Goal: Task Accomplishment & Management: Manage account settings

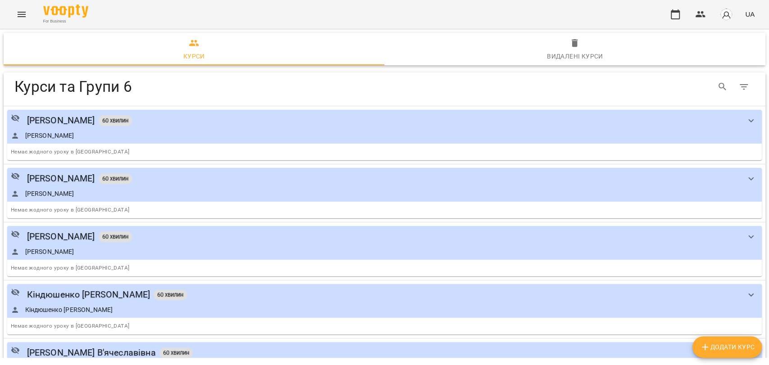
click at [733, 13] on button "button" at bounding box center [725, 14] width 23 height 23
click at [713, 84] on span "Вийти" at bounding box center [713, 82] width 22 height 11
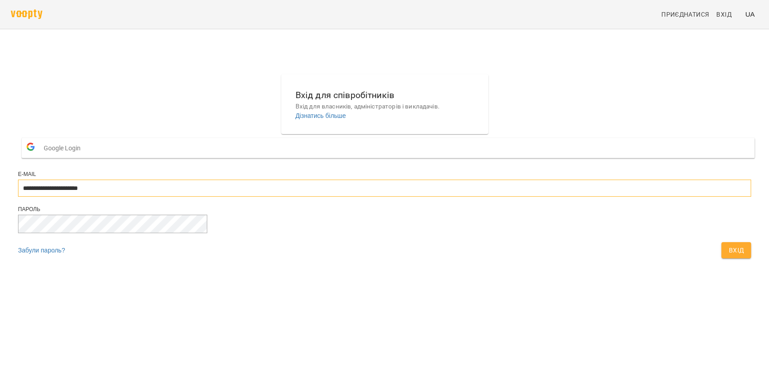
click at [466, 197] on input "**********" at bounding box center [384, 188] width 733 height 17
type input "**********"
click at [728, 256] on span "Вхід" at bounding box center [735, 250] width 15 height 11
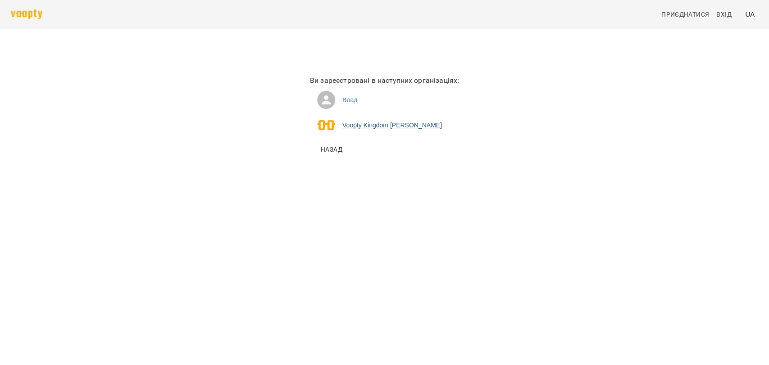
click at [381, 125] on li "Voopty Kingdom Ямпольський Владислав Костянтинович" at bounding box center [384, 125] width 149 height 25
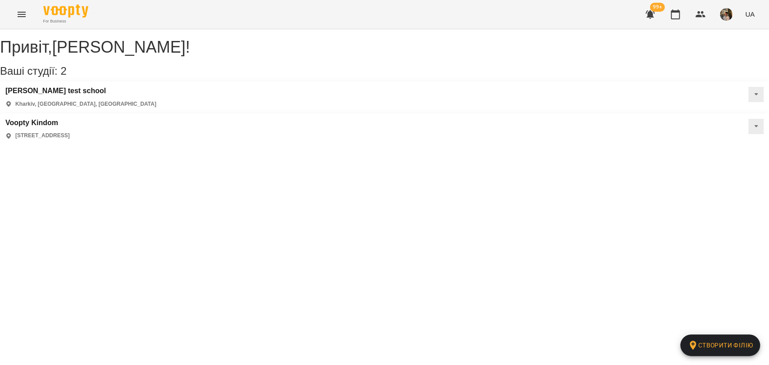
click at [36, 16] on div "For Business 99+ UA" at bounding box center [384, 14] width 769 height 29
click at [25, 15] on icon "Menu" at bounding box center [21, 14] width 11 height 11
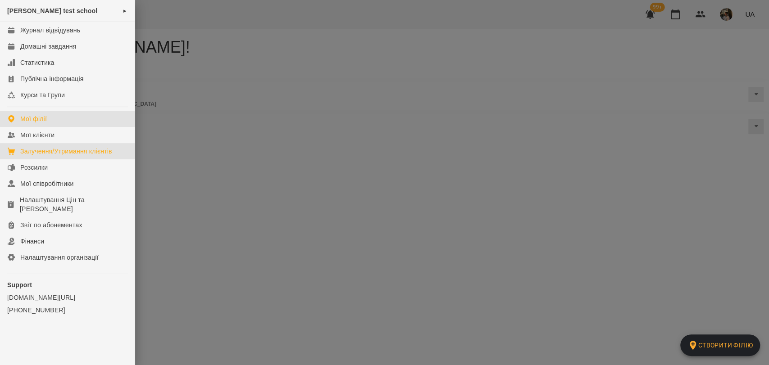
click at [58, 154] on div "Залучення/Утримання клієнтів" at bounding box center [66, 151] width 92 height 9
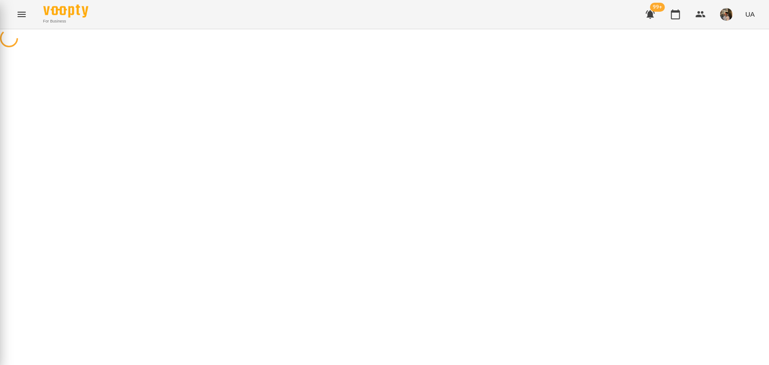
select select "**********"
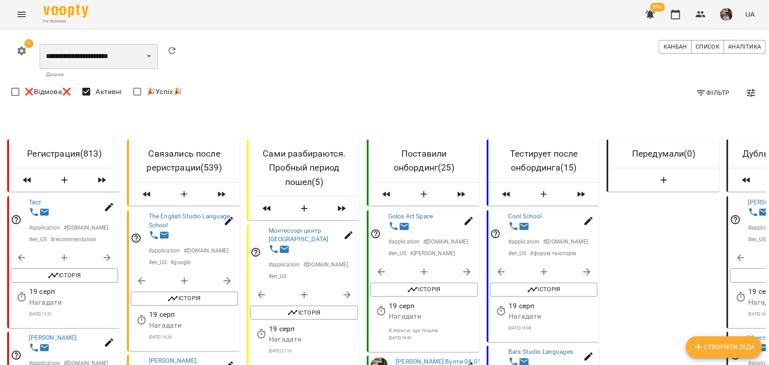
click at [120, 48] on select "**********" at bounding box center [99, 56] width 118 height 25
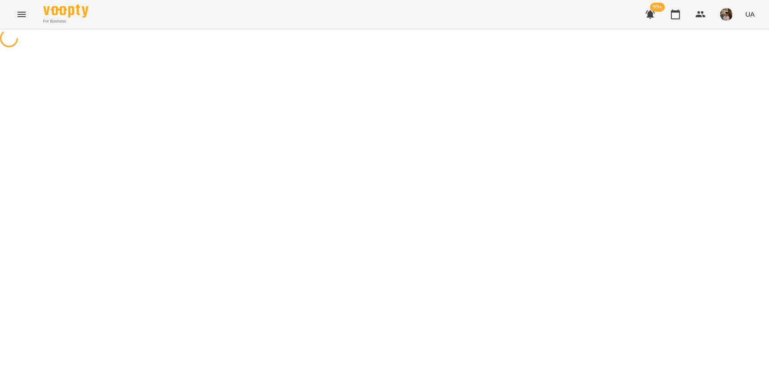
select select "**********"
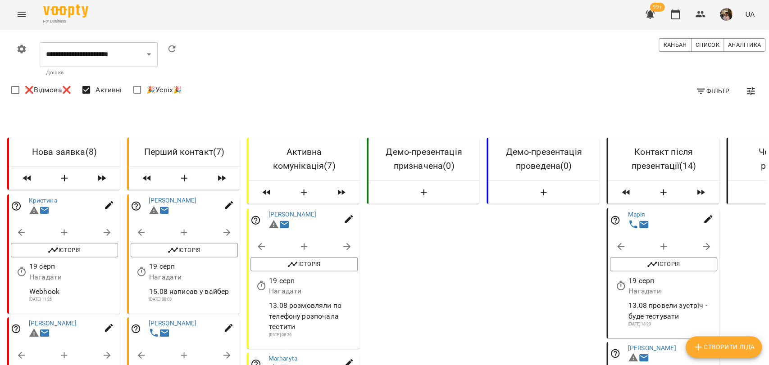
scroll to position [300, 0]
click at [727, 16] on img "button" at bounding box center [726, 14] width 13 height 13
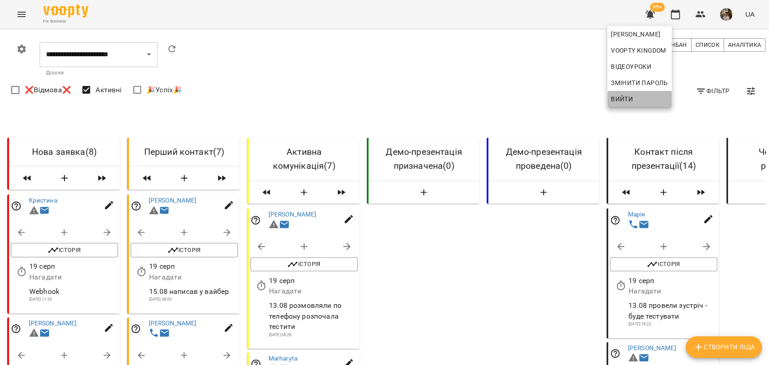
click at [668, 100] on span "Вийти" at bounding box center [639, 99] width 57 height 11
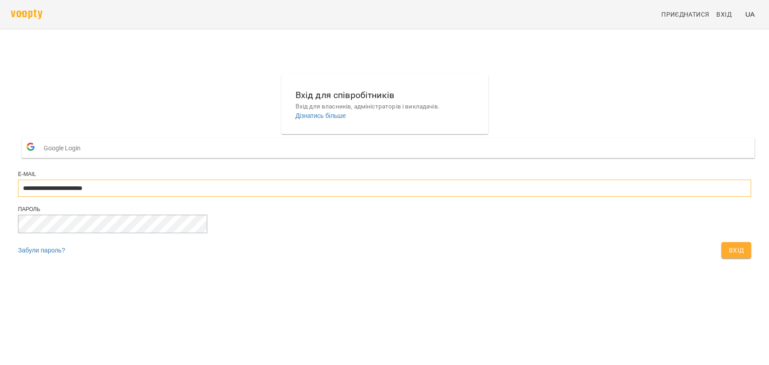
click at [363, 197] on input "**********" at bounding box center [384, 188] width 733 height 17
type input "**********"
click at [721, 259] on button "Вхід" at bounding box center [736, 250] width 30 height 16
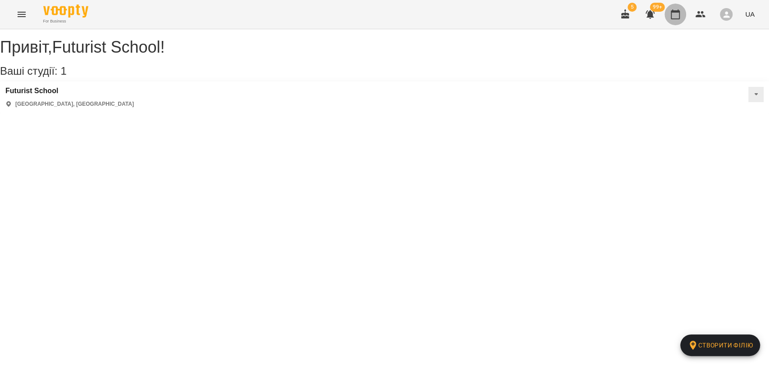
click at [672, 14] on icon "button" at bounding box center [675, 14] width 11 height 11
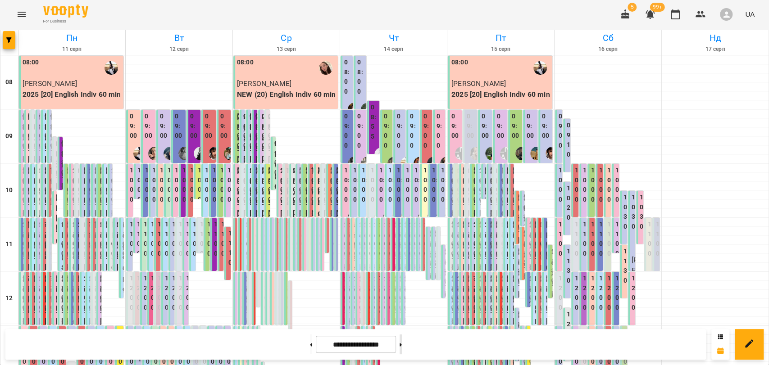
click at [402, 350] on button at bounding box center [400, 345] width 2 height 20
type input "**********"
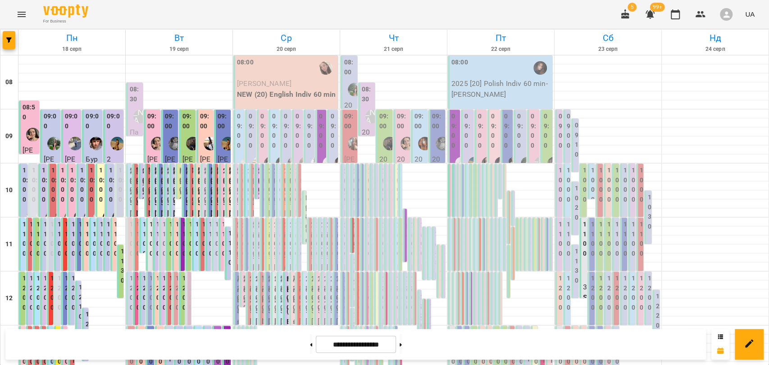
scroll to position [400, 0]
click at [7, 47] on button "button" at bounding box center [9, 40] width 13 height 18
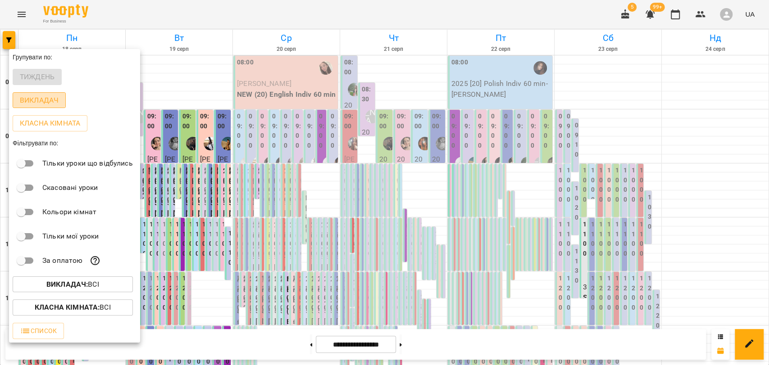
click at [40, 105] on p "Викладач" at bounding box center [39, 100] width 39 height 11
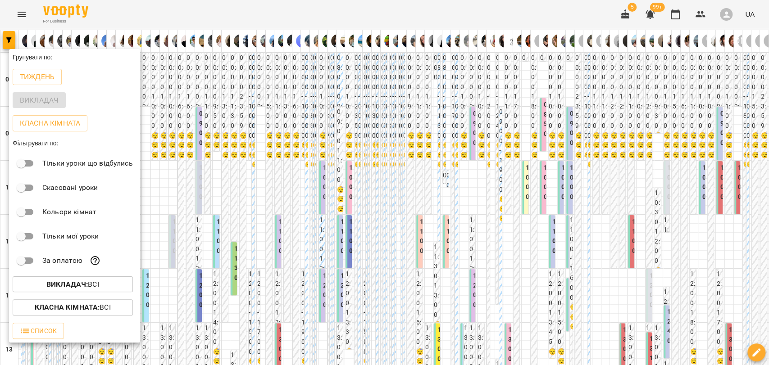
click at [188, 145] on div at bounding box center [384, 182] width 769 height 365
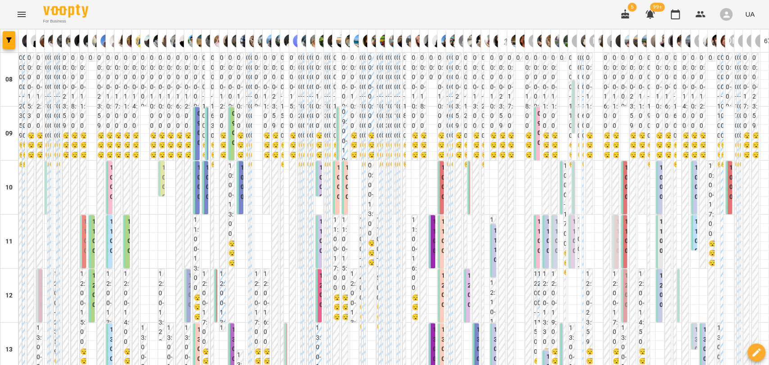
scroll to position [350, 0]
click at [7, 36] on button "button" at bounding box center [9, 40] width 13 height 18
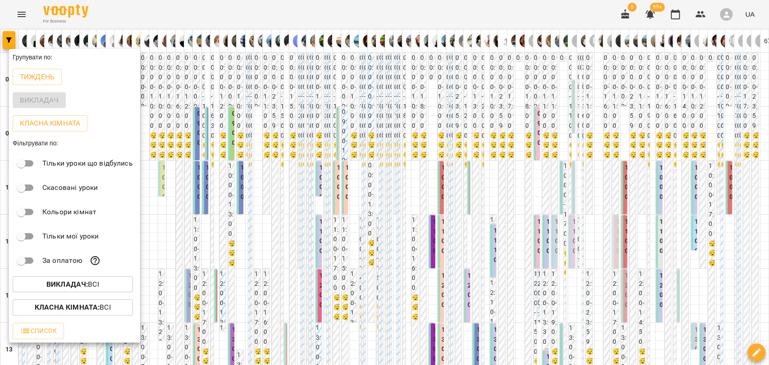
click at [203, 163] on div at bounding box center [384, 182] width 769 height 365
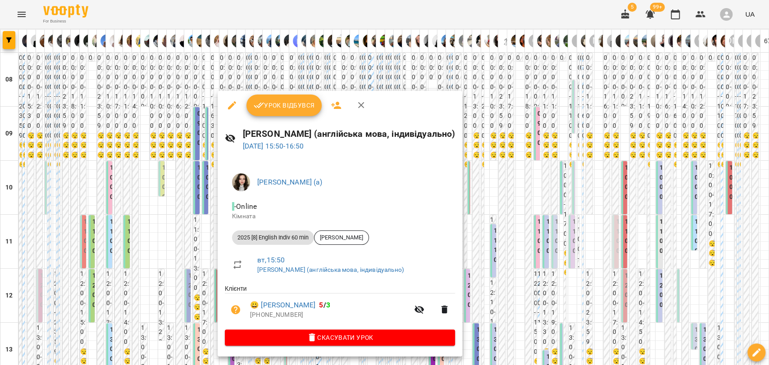
click at [213, 167] on div at bounding box center [384, 182] width 769 height 365
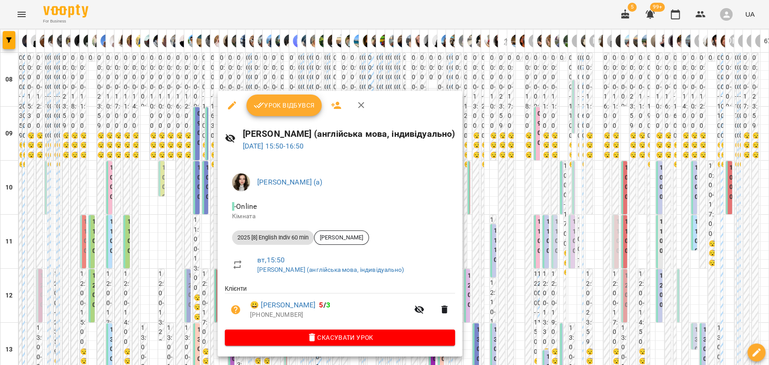
click at [209, 164] on div at bounding box center [384, 182] width 769 height 365
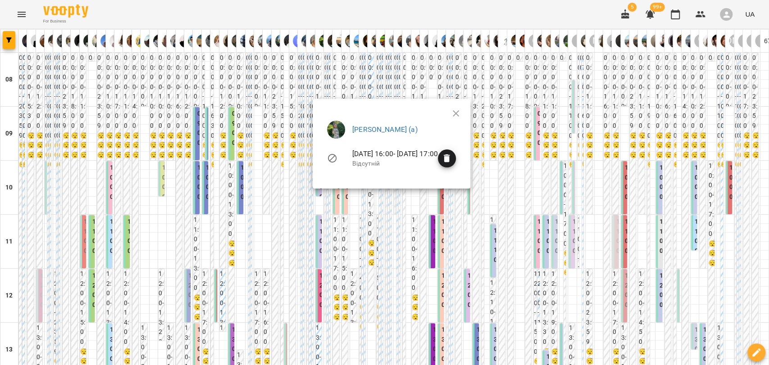
click at [305, 162] on div at bounding box center [384, 182] width 769 height 365
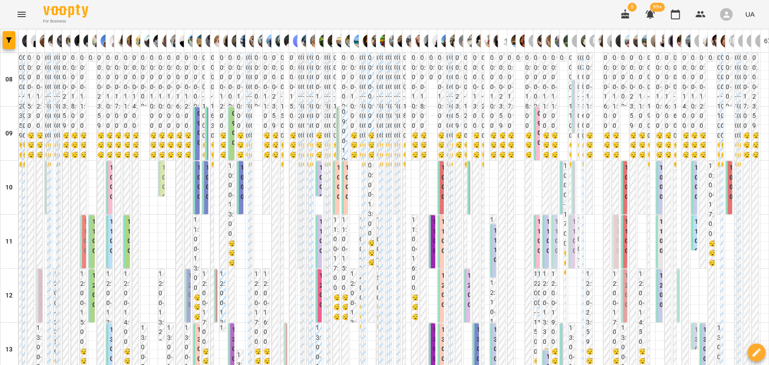
click at [15, 13] on button "Menu" at bounding box center [22, 15] width 22 height 22
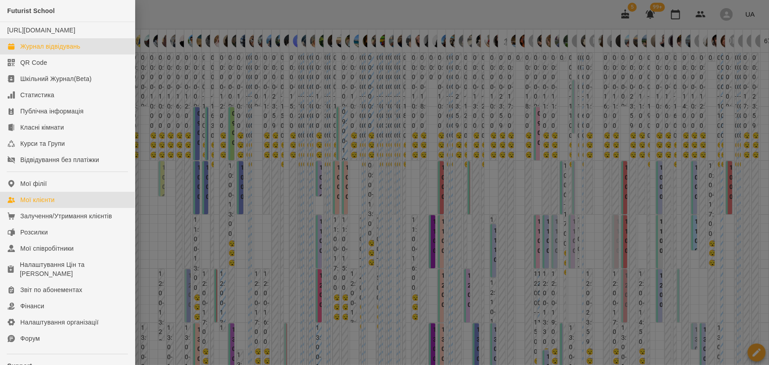
click at [57, 204] on link "Мої клієнти" at bounding box center [67, 200] width 135 height 16
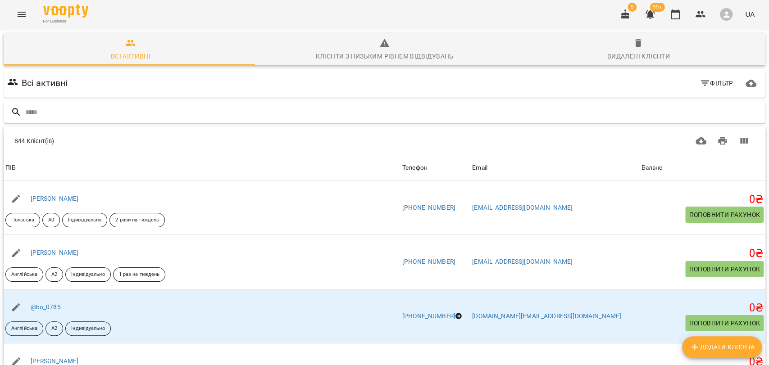
click at [126, 109] on input "text" at bounding box center [393, 112] width 736 height 15
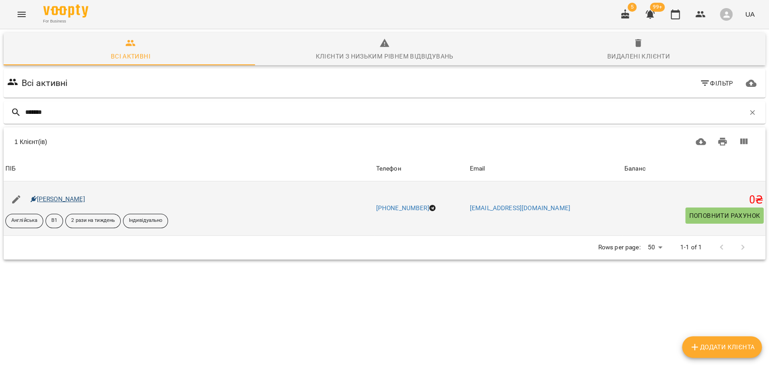
type input "*******"
click at [58, 196] on link "[PERSON_NAME]" at bounding box center [58, 198] width 54 height 7
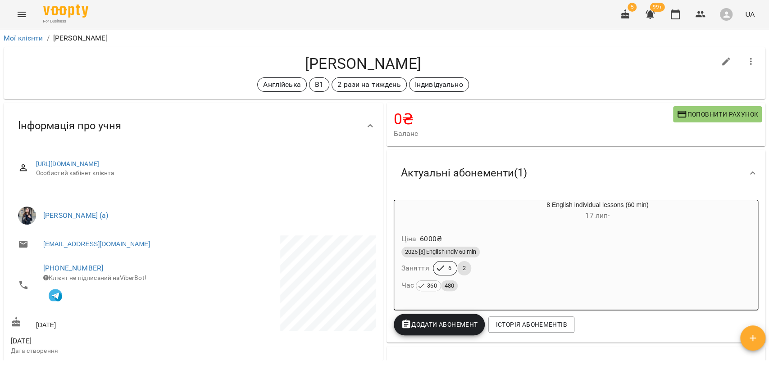
click at [25, 14] on icon "Menu" at bounding box center [22, 14] width 8 height 5
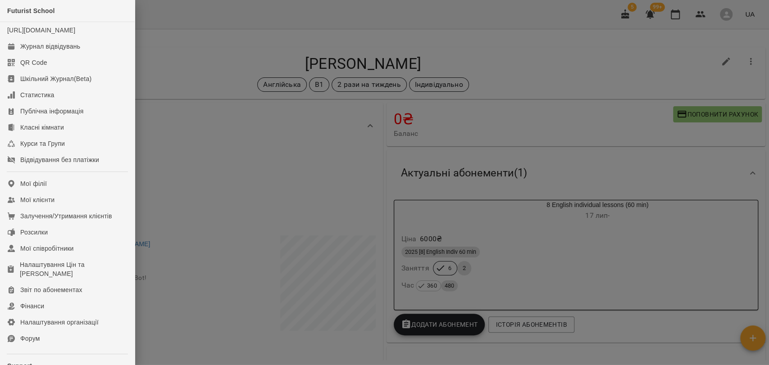
click at [241, 40] on div at bounding box center [384, 182] width 769 height 365
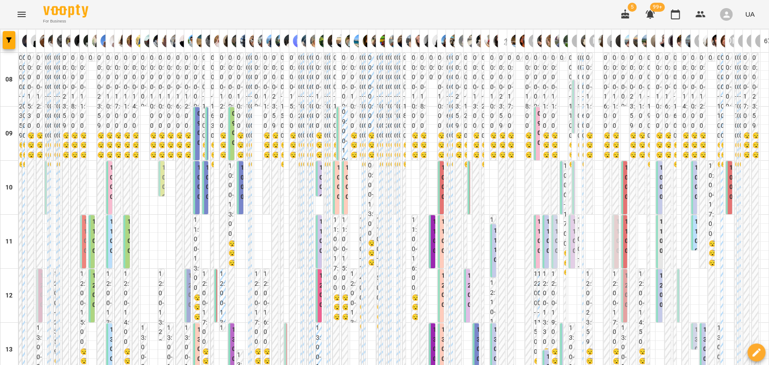
click at [8, 44] on button "button" at bounding box center [9, 40] width 13 height 18
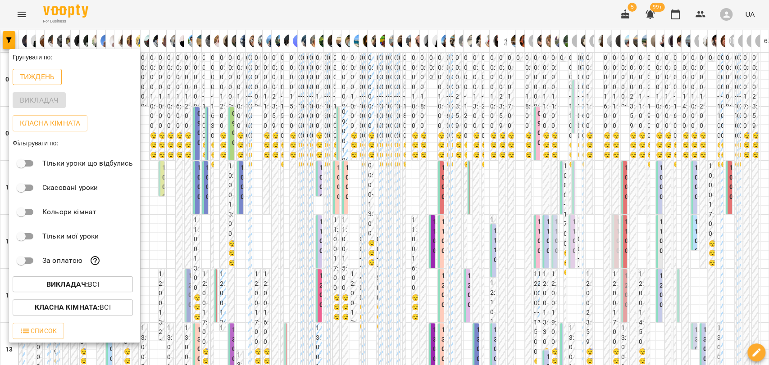
click at [25, 80] on p "Тиждень" at bounding box center [37, 77] width 35 height 11
click at [101, 286] on span "Викладач : Всі" at bounding box center [73, 284] width 106 height 11
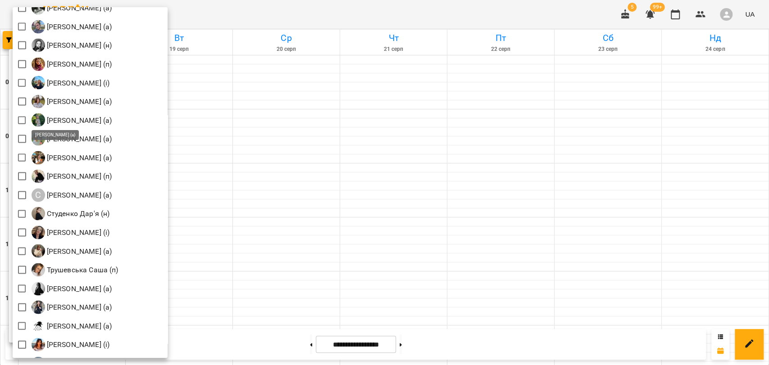
scroll to position [1261, 0]
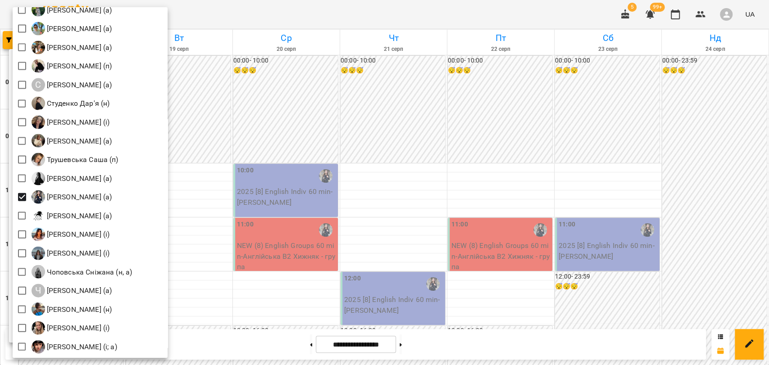
click at [221, 186] on div at bounding box center [384, 182] width 769 height 365
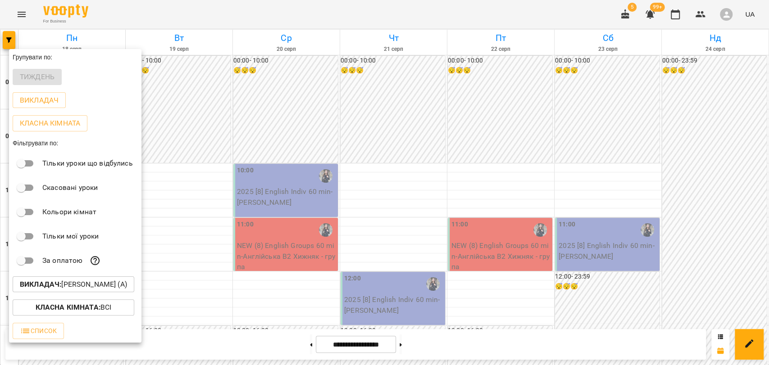
click at [213, 186] on div at bounding box center [384, 182] width 769 height 365
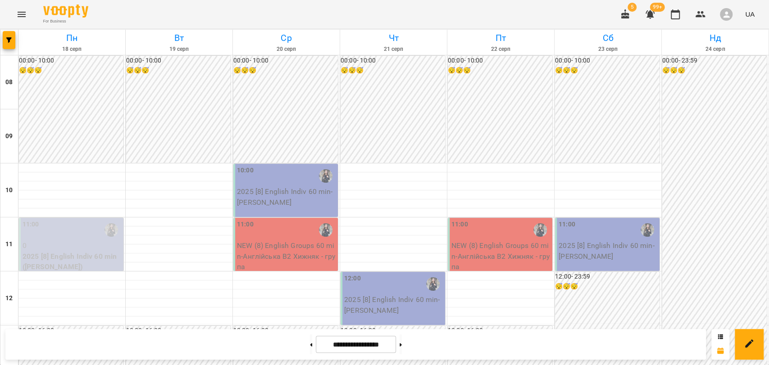
scroll to position [350, 0]
click at [12, 42] on span "button" at bounding box center [9, 39] width 13 height 5
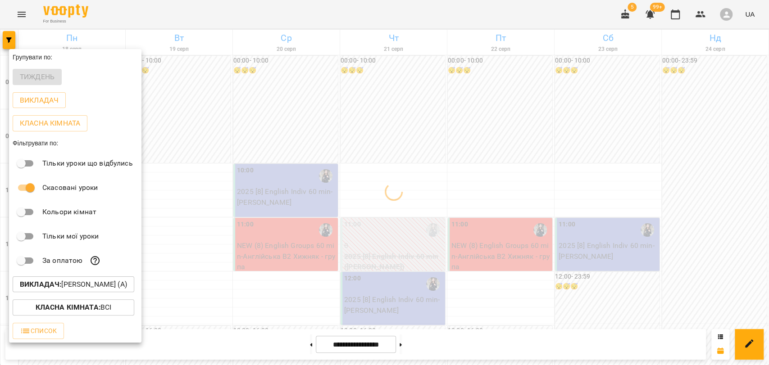
click at [196, 177] on div at bounding box center [384, 182] width 769 height 365
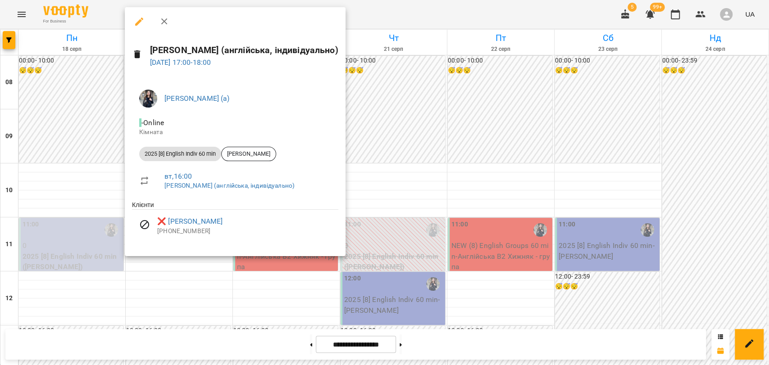
click at [110, 171] on div at bounding box center [384, 182] width 769 height 365
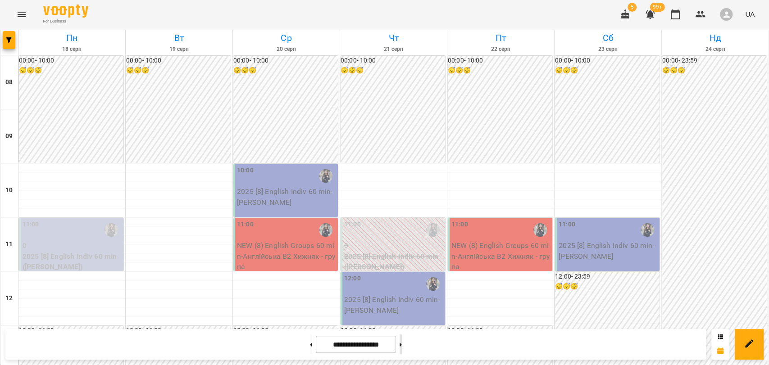
click at [402, 341] on button at bounding box center [400, 345] width 2 height 20
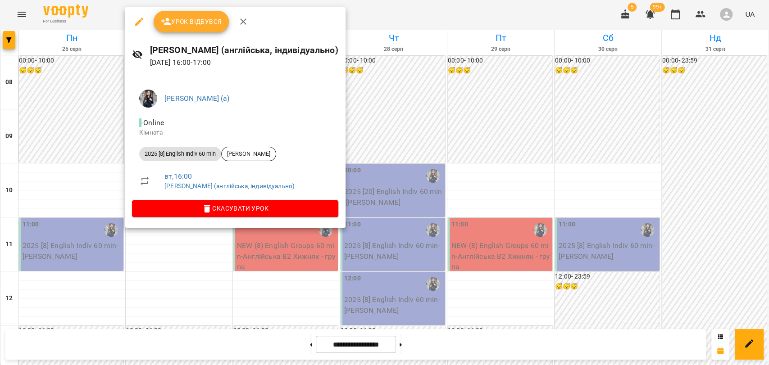
click at [195, 240] on div at bounding box center [384, 182] width 769 height 365
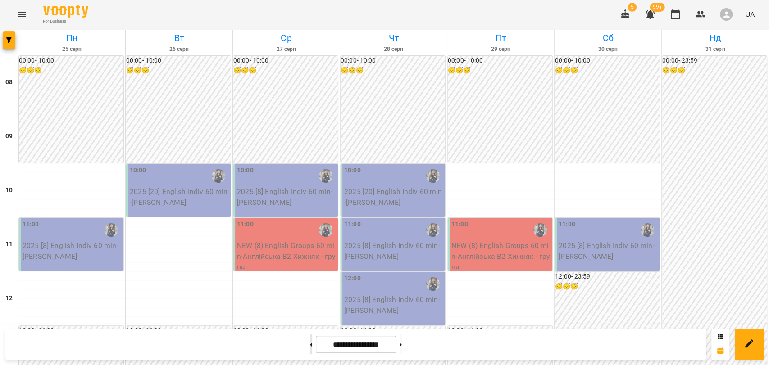
click at [310, 343] on button at bounding box center [311, 345] width 2 height 20
type input "**********"
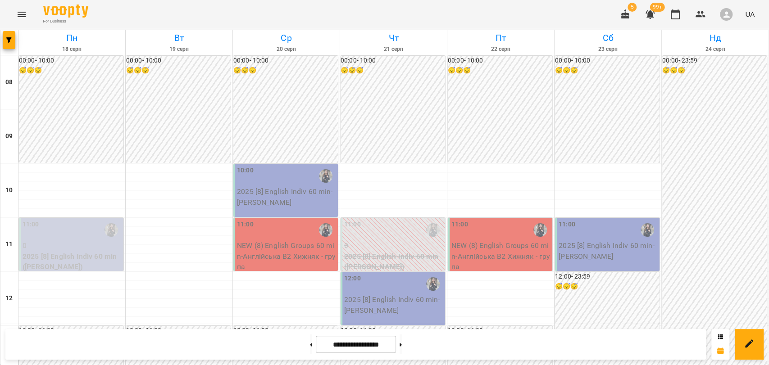
scroll to position [400, 0]
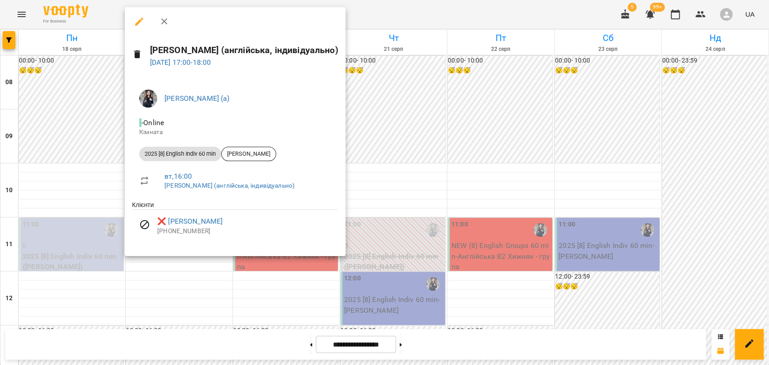
click at [107, 116] on div at bounding box center [384, 182] width 769 height 365
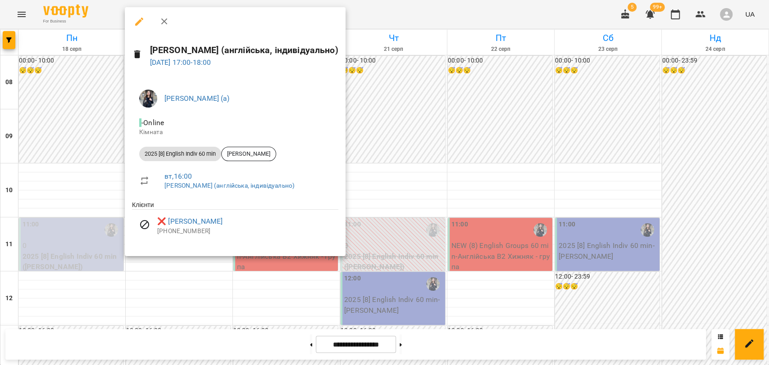
click at [139, 30] on button "button" at bounding box center [139, 22] width 22 height 22
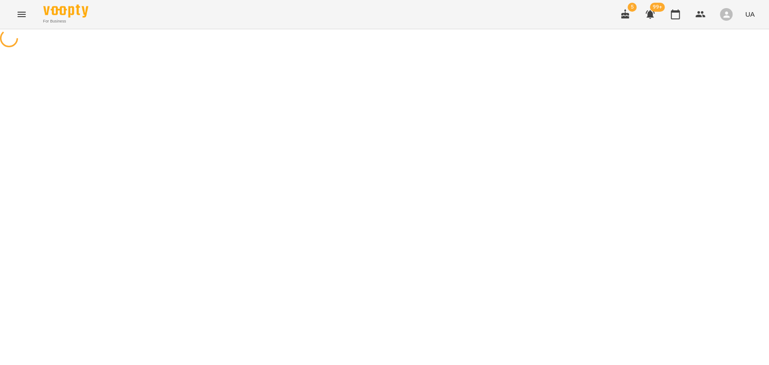
select select "**********"
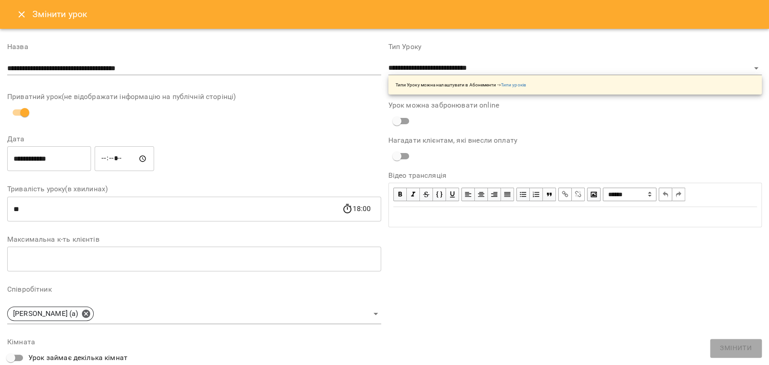
click at [18, 13] on icon "Close" at bounding box center [21, 14] width 11 height 11
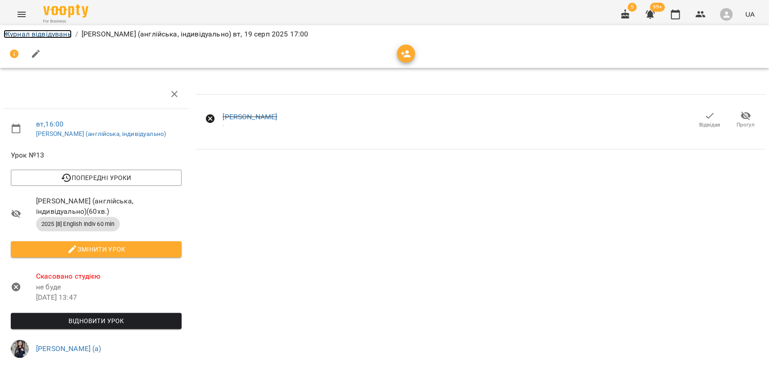
click at [24, 36] on link "Журнал відвідувань" at bounding box center [38, 34] width 68 height 9
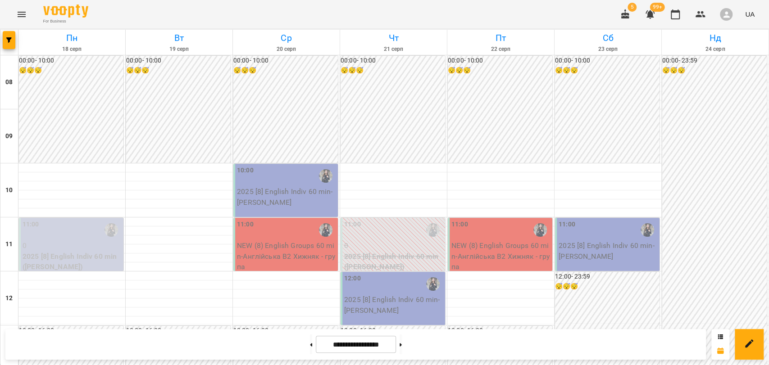
scroll to position [350, 0]
click at [402, 343] on icon at bounding box center [400, 345] width 2 height 4
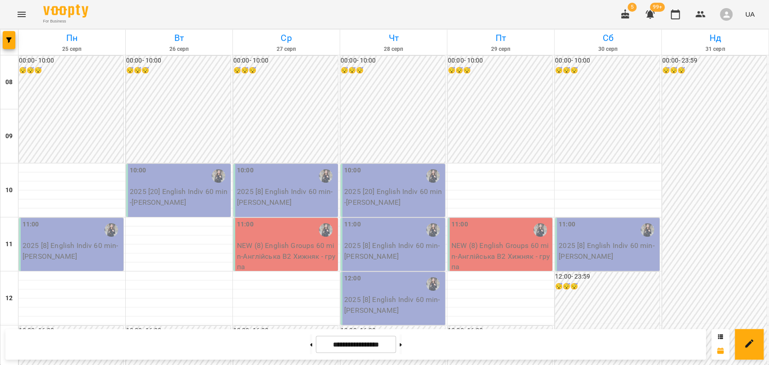
scroll to position [400, 0]
click at [7, 41] on icon "button" at bounding box center [8, 39] width 5 height 5
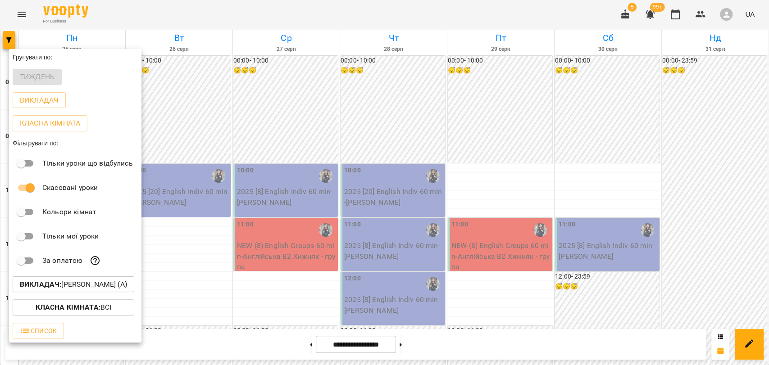
click at [163, 133] on div at bounding box center [384, 182] width 769 height 365
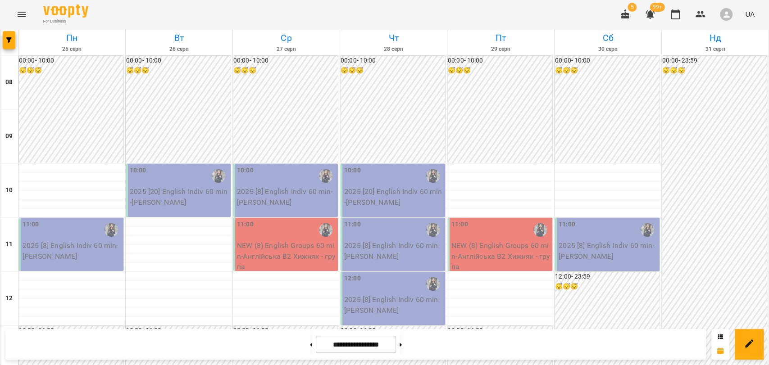
scroll to position [300, 0]
click at [310, 336] on button at bounding box center [311, 345] width 2 height 20
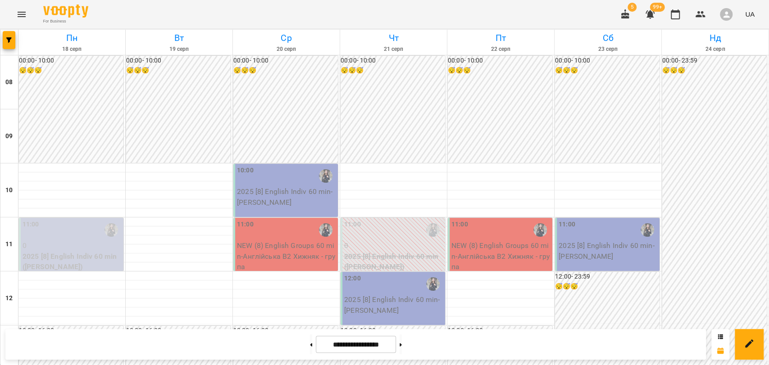
scroll to position [400, 0]
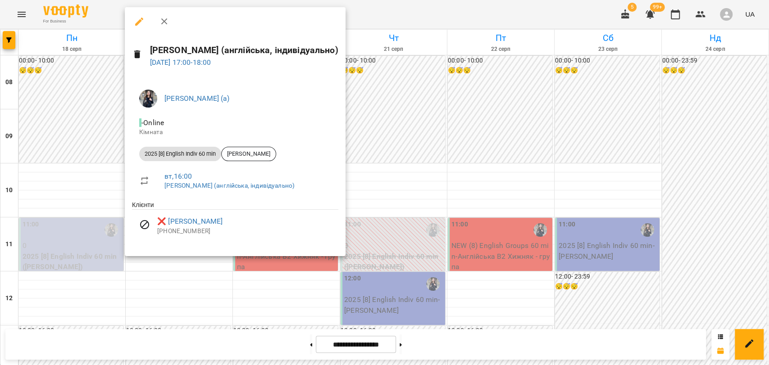
click at [371, 217] on div at bounding box center [384, 182] width 769 height 365
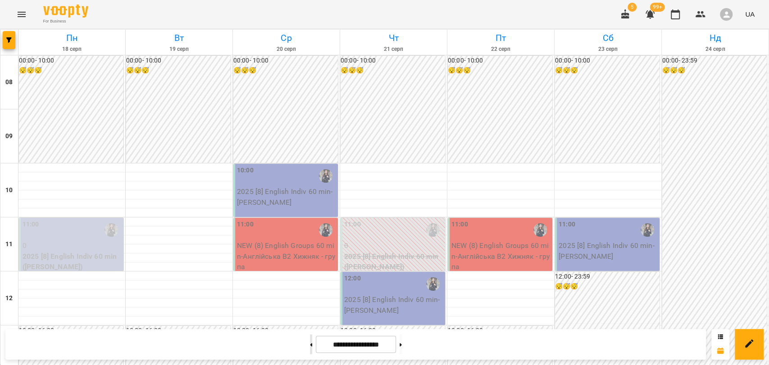
click at [310, 345] on button at bounding box center [311, 345] width 2 height 20
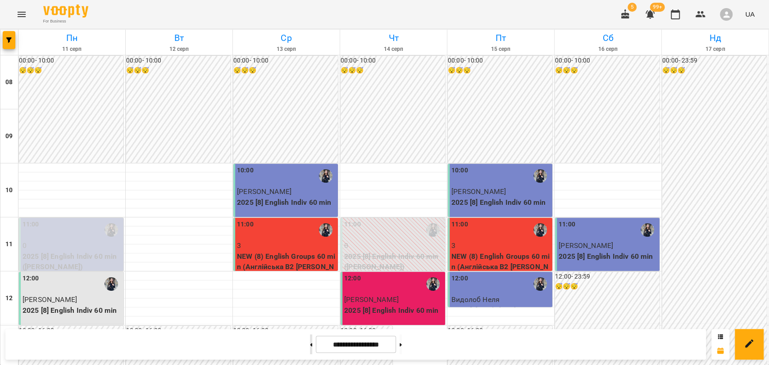
click at [310, 338] on button at bounding box center [311, 345] width 2 height 20
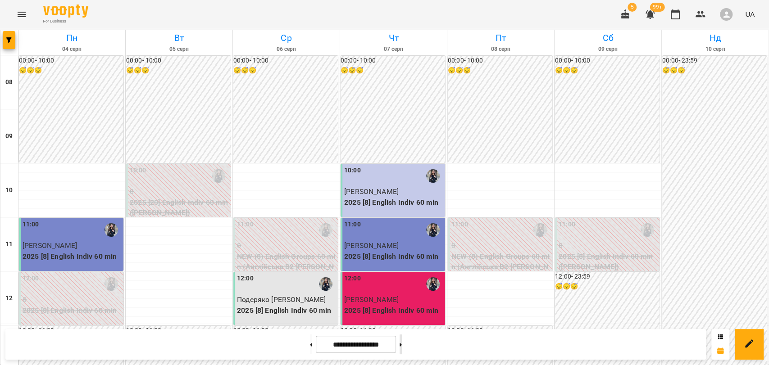
click at [402, 349] on button at bounding box center [400, 345] width 2 height 20
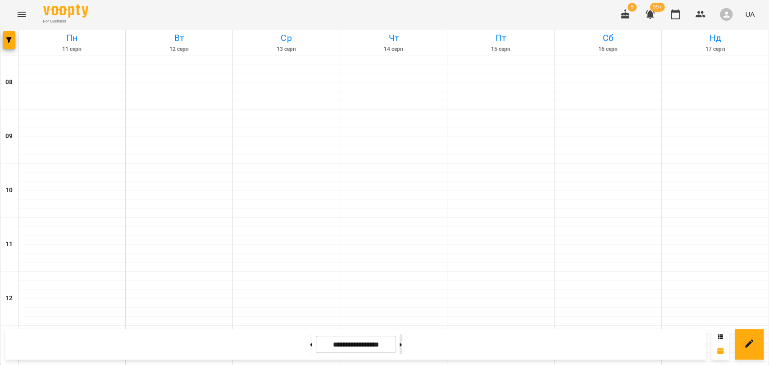
click at [402, 349] on button at bounding box center [400, 345] width 2 height 20
type input "**********"
